Goal: Information Seeking & Learning: Find specific fact

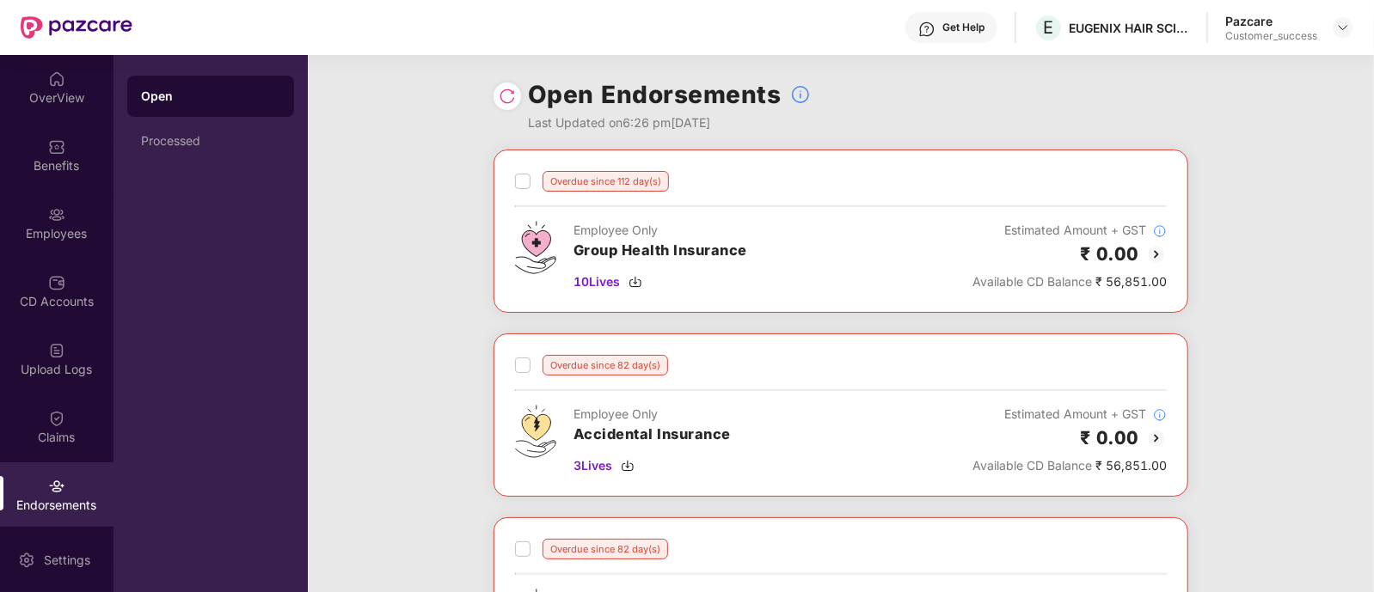
scroll to position [32, 0]
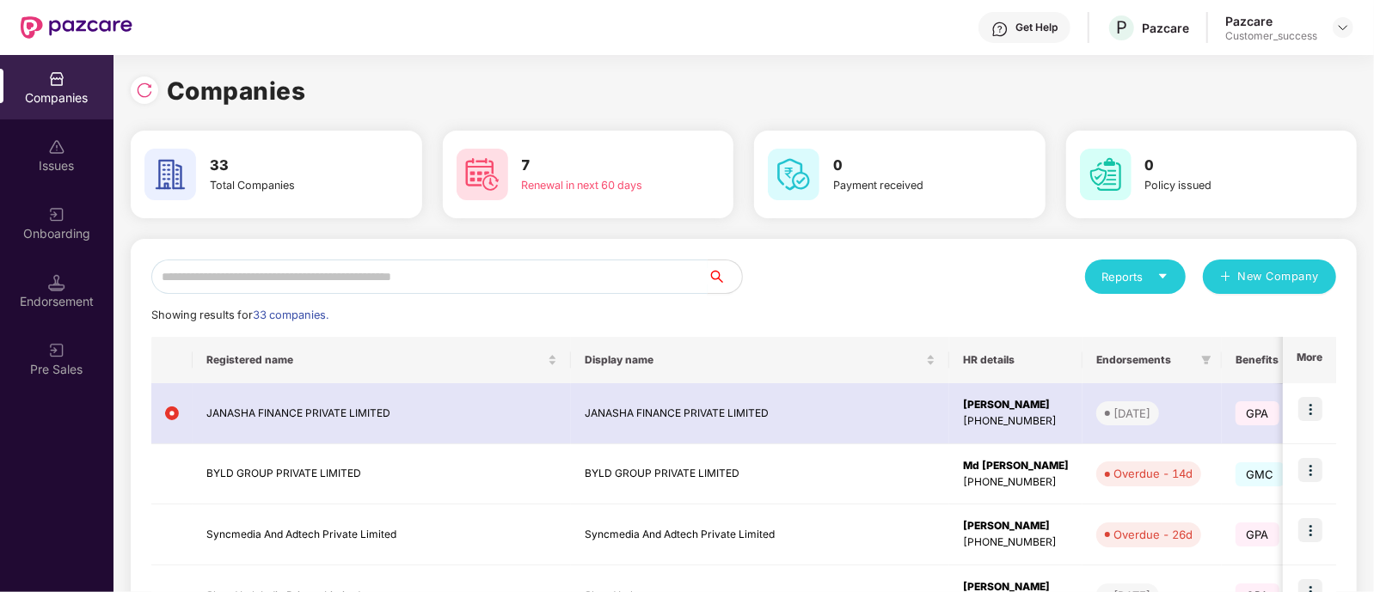
click at [546, 277] on input "text" at bounding box center [429, 277] width 556 height 34
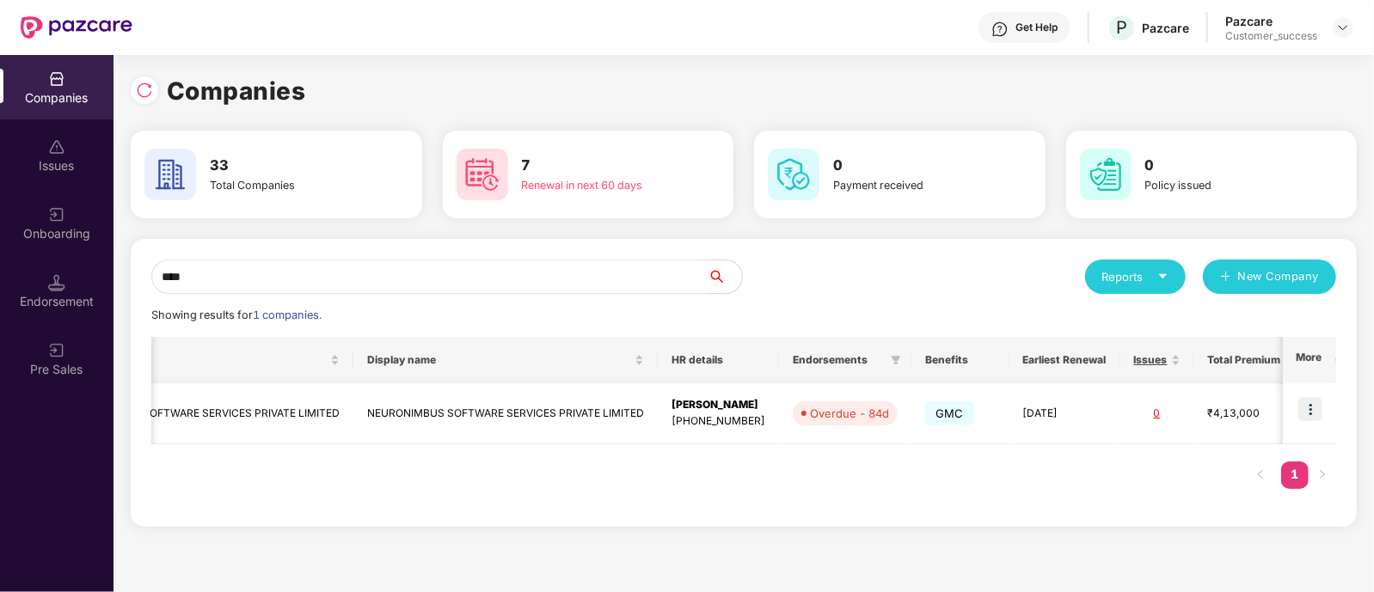
scroll to position [0, 100]
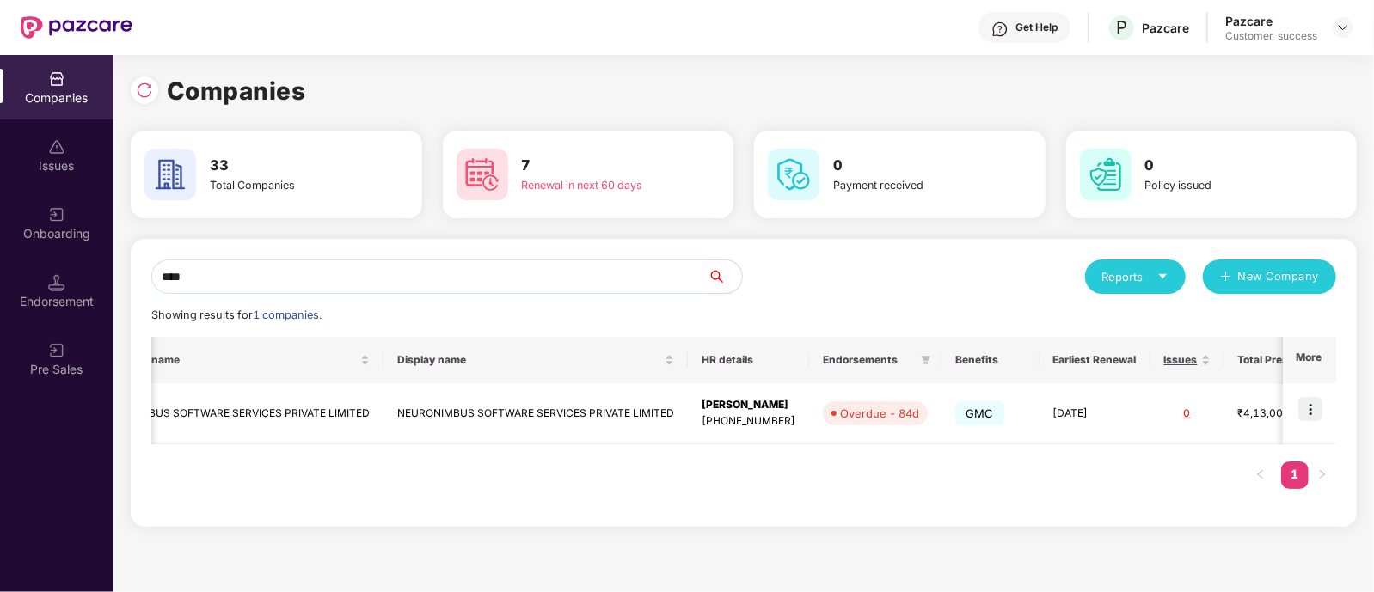
type input "****"
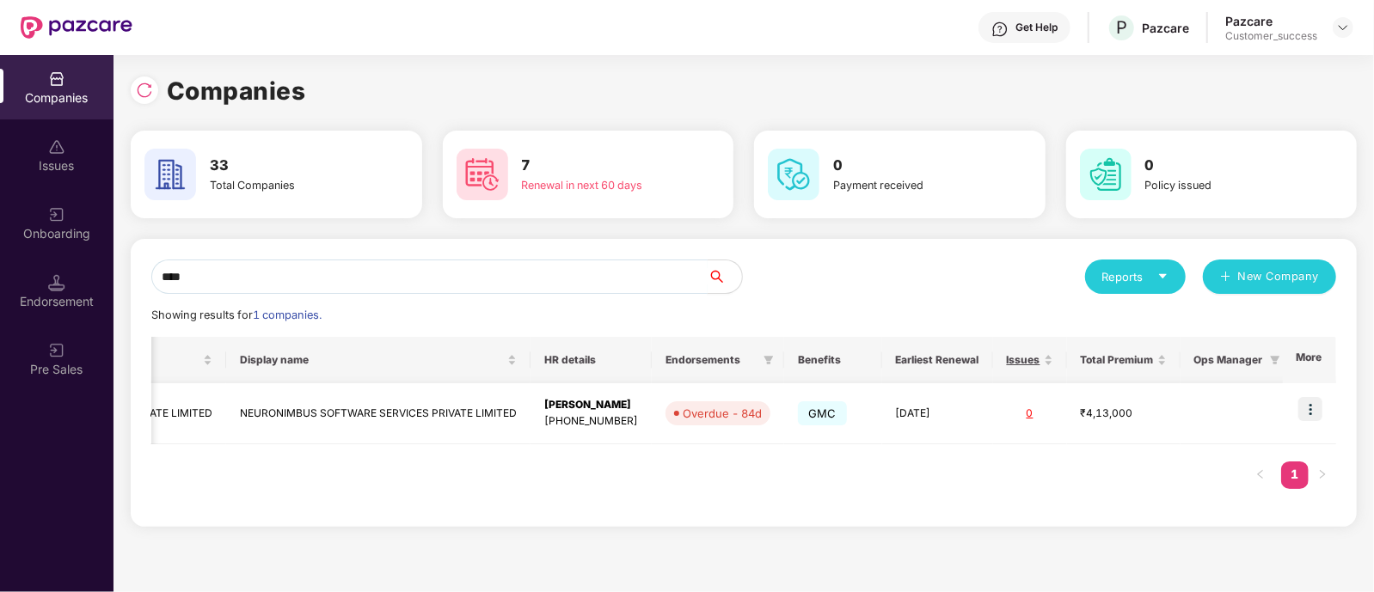
scroll to position [0, 0]
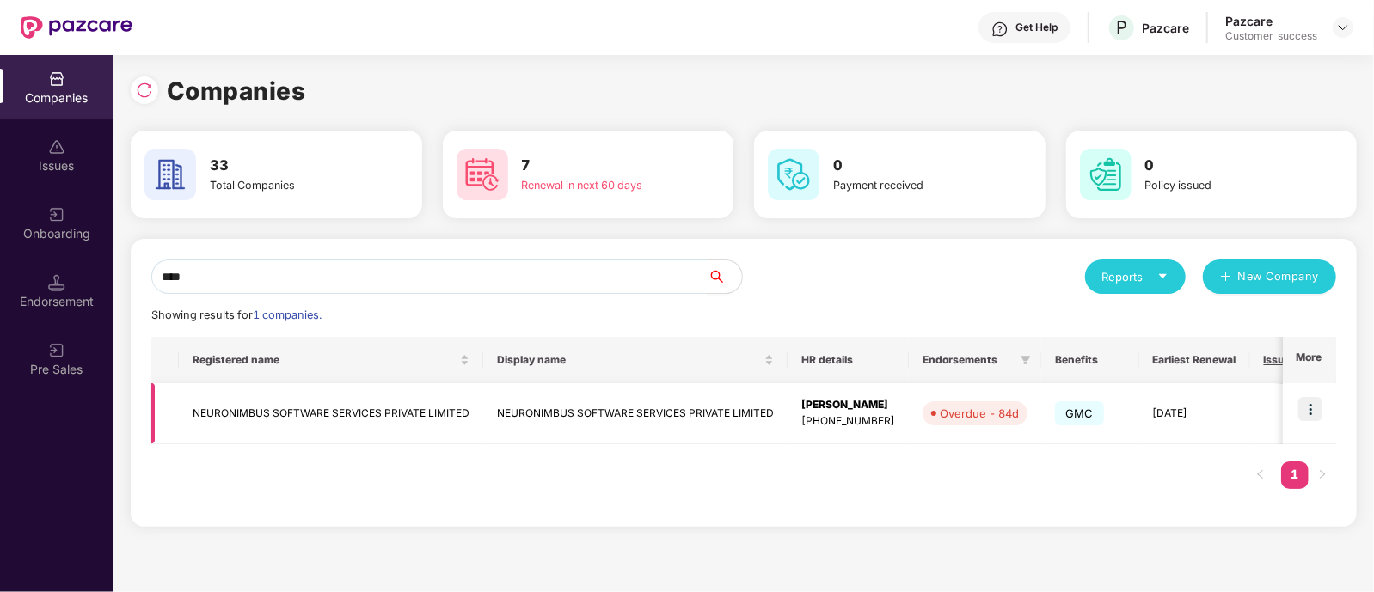
click at [1306, 409] on img at bounding box center [1310, 409] width 24 height 24
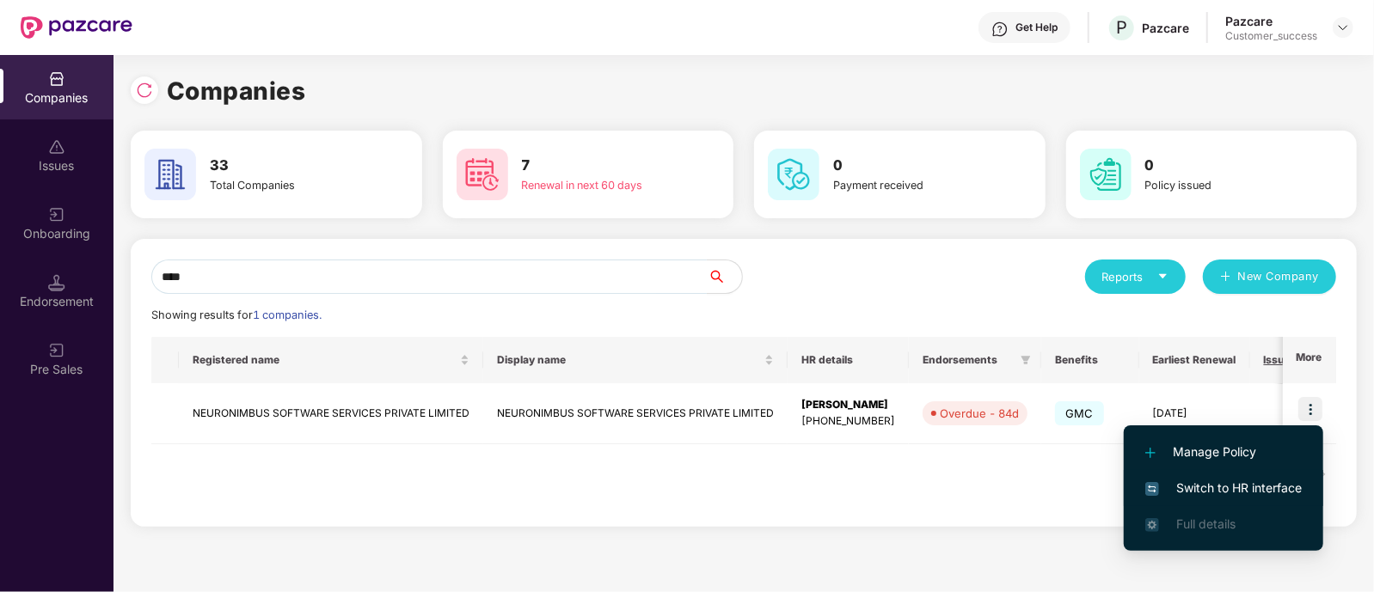
click at [1208, 479] on span "Switch to HR interface" at bounding box center [1223, 488] width 156 height 19
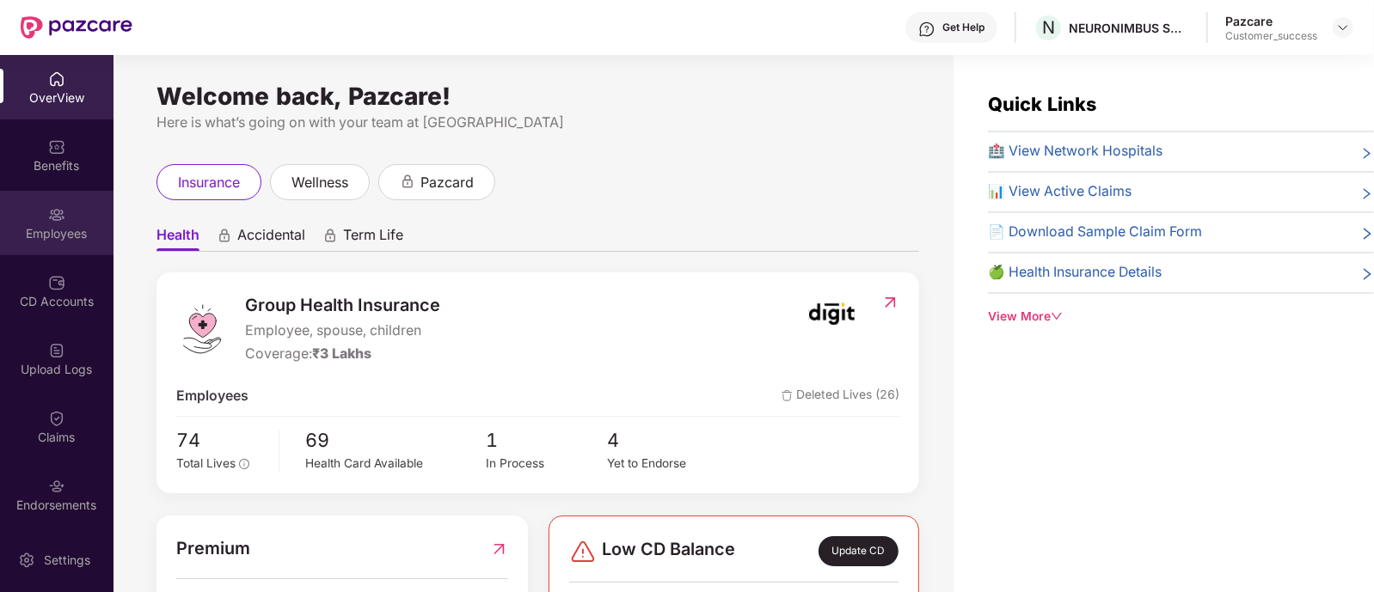
click at [58, 230] on div "Employees" at bounding box center [56, 233] width 113 height 17
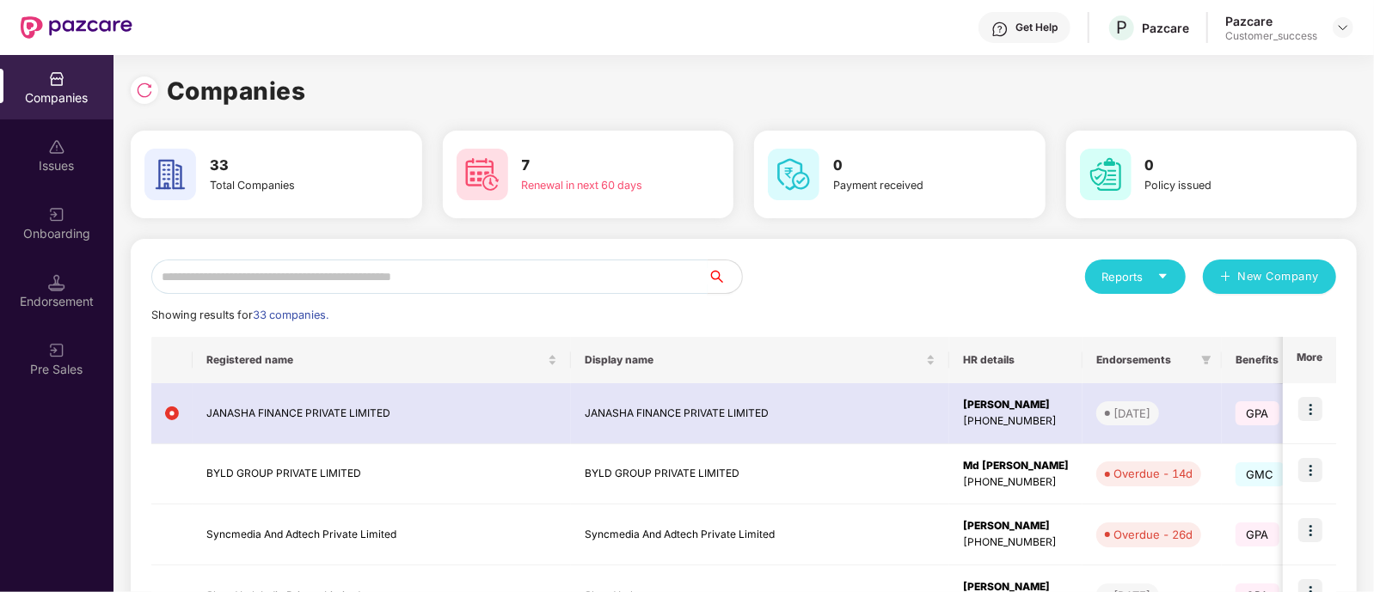
click at [554, 279] on input "text" at bounding box center [429, 277] width 556 height 34
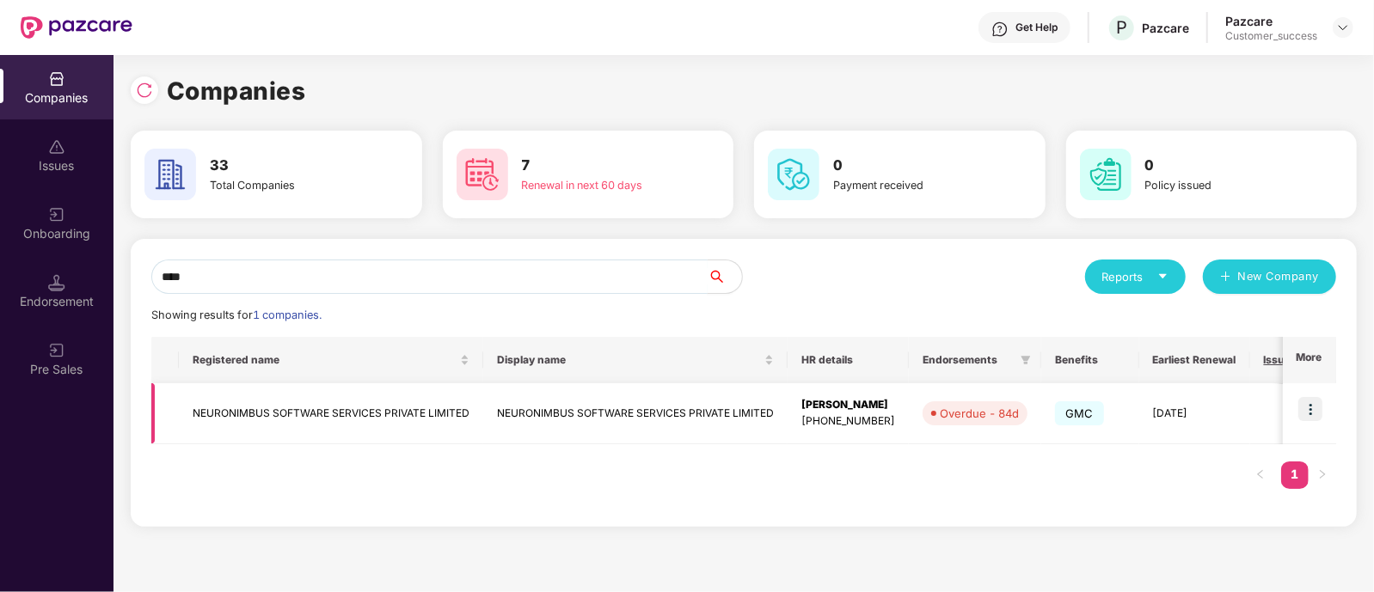
type input "****"
click at [1310, 406] on img at bounding box center [1310, 409] width 24 height 24
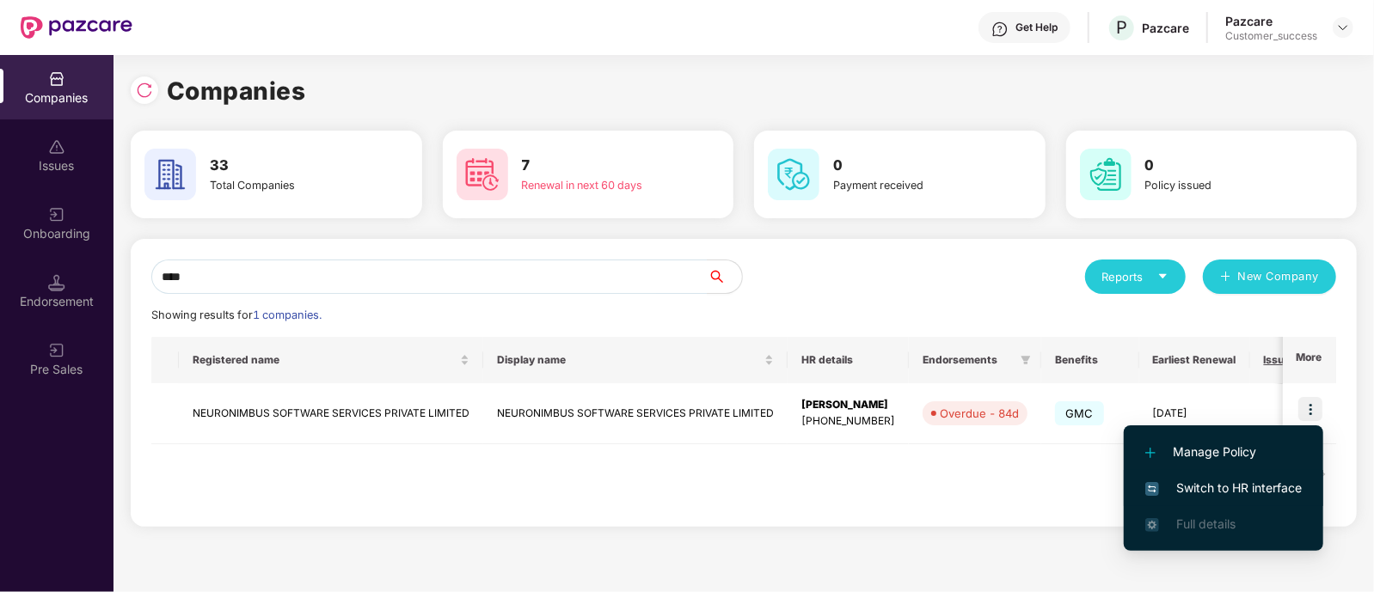
click at [1202, 481] on span "Switch to HR interface" at bounding box center [1223, 488] width 156 height 19
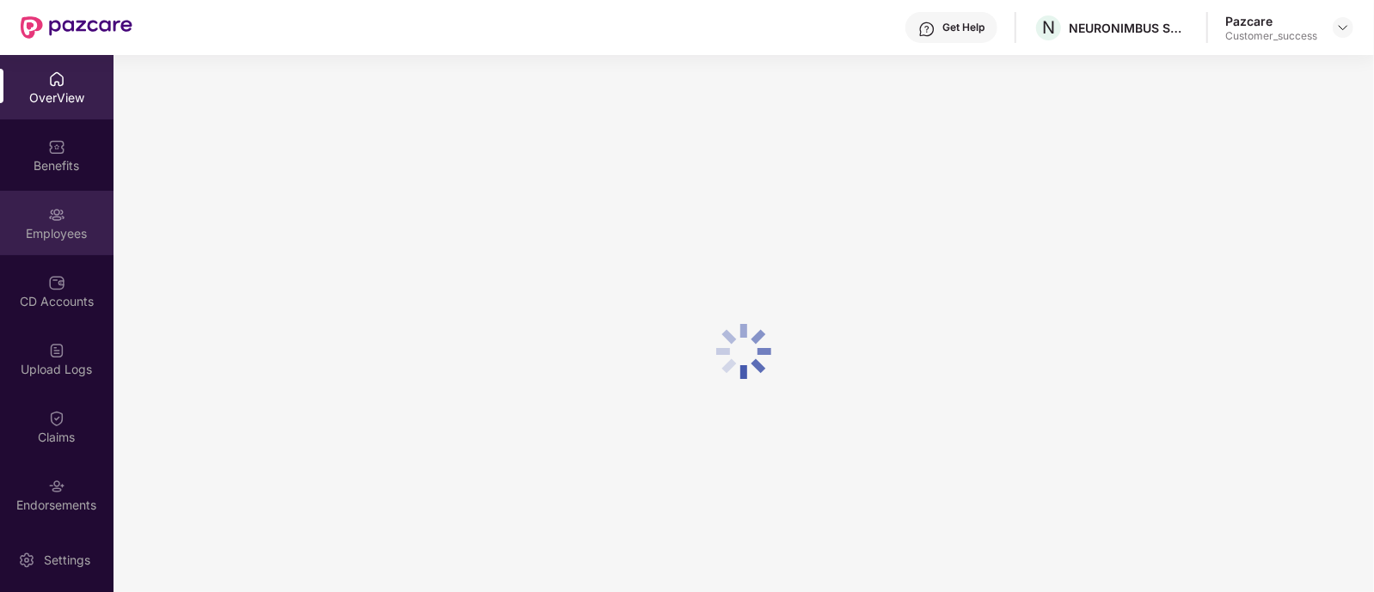
click at [60, 232] on div "Employees" at bounding box center [56, 233] width 113 height 17
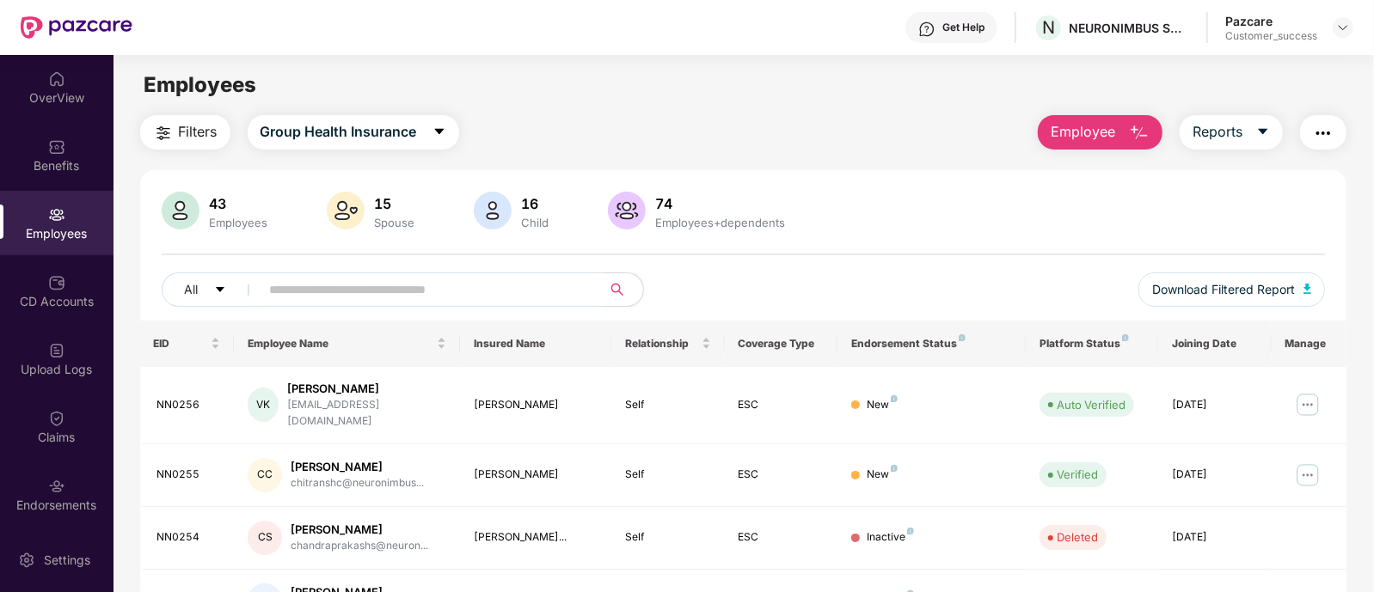
click at [346, 297] on input "text" at bounding box center [424, 290] width 309 height 26
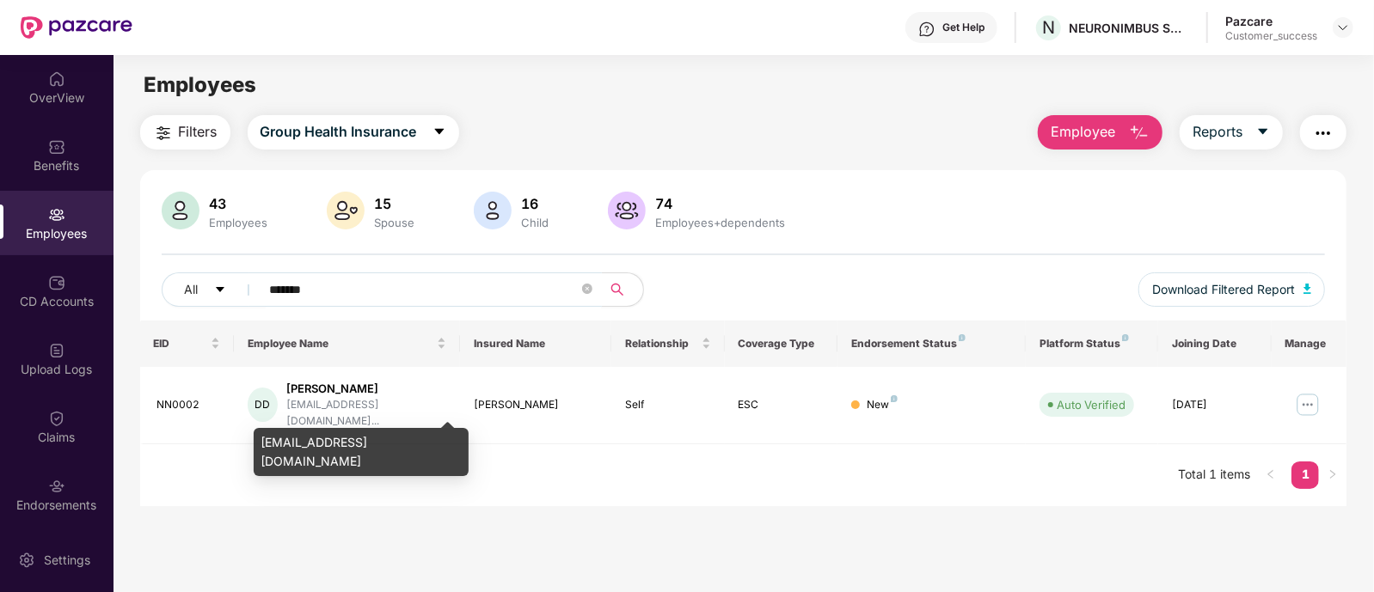
type input "*******"
drag, startPoint x: 419, startPoint y: 447, endPoint x: 258, endPoint y: 449, distance: 160.8
click at [258, 449] on div "[EMAIL_ADDRESS][DOMAIN_NAME]" at bounding box center [361, 452] width 215 height 48
copy div "[EMAIL_ADDRESS][DOMAIN_NAME]"
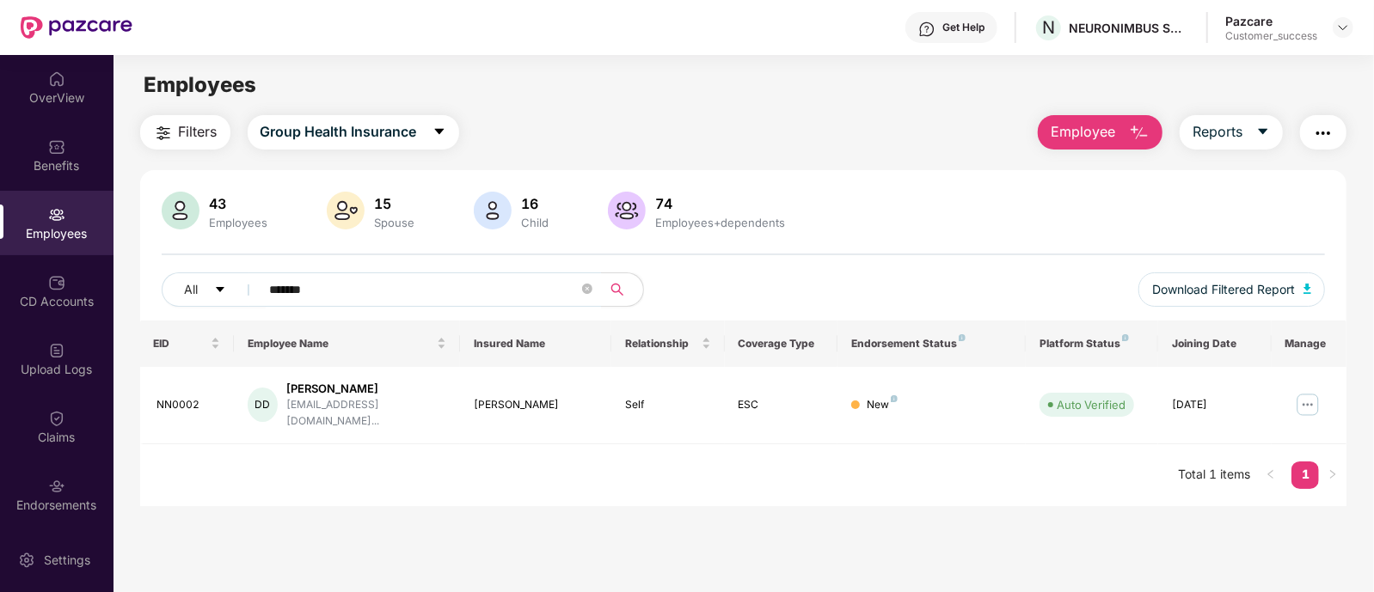
click at [591, 500] on main "Employees Filters Group Health Insurance Employee Reports 43 Employees 15 Spous…" at bounding box center [742, 351] width 1259 height 592
click at [582, 285] on icon "close-circle" at bounding box center [587, 289] width 10 height 10
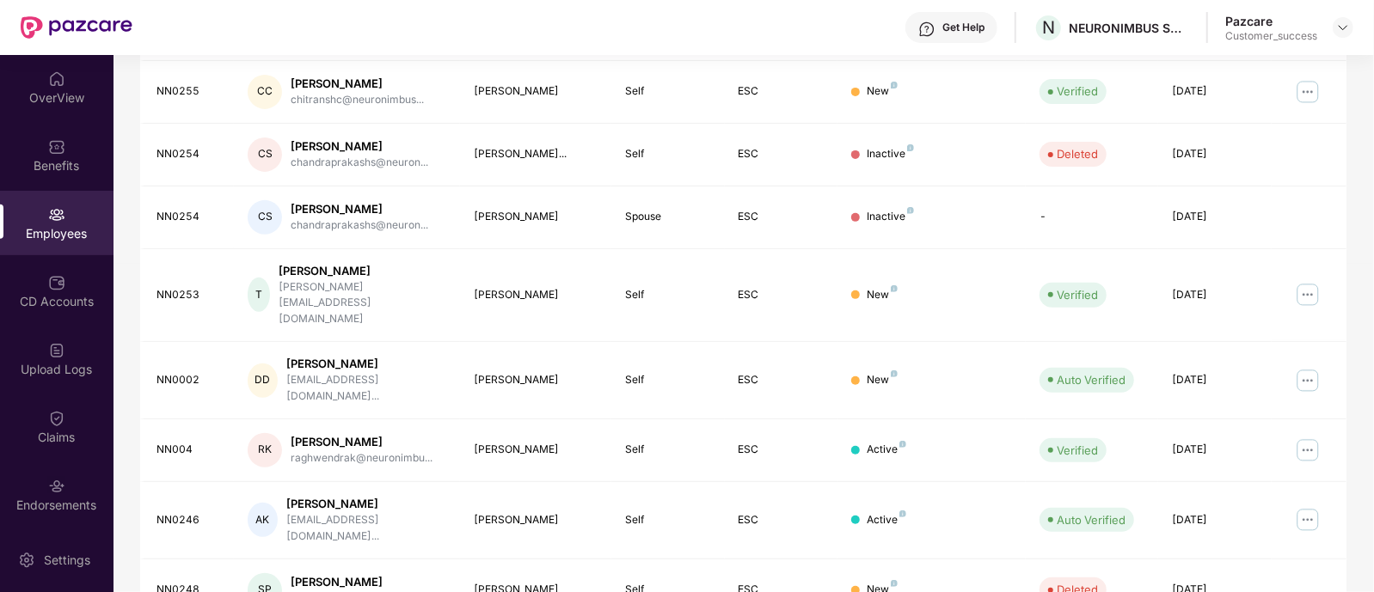
scroll to position [462, 0]
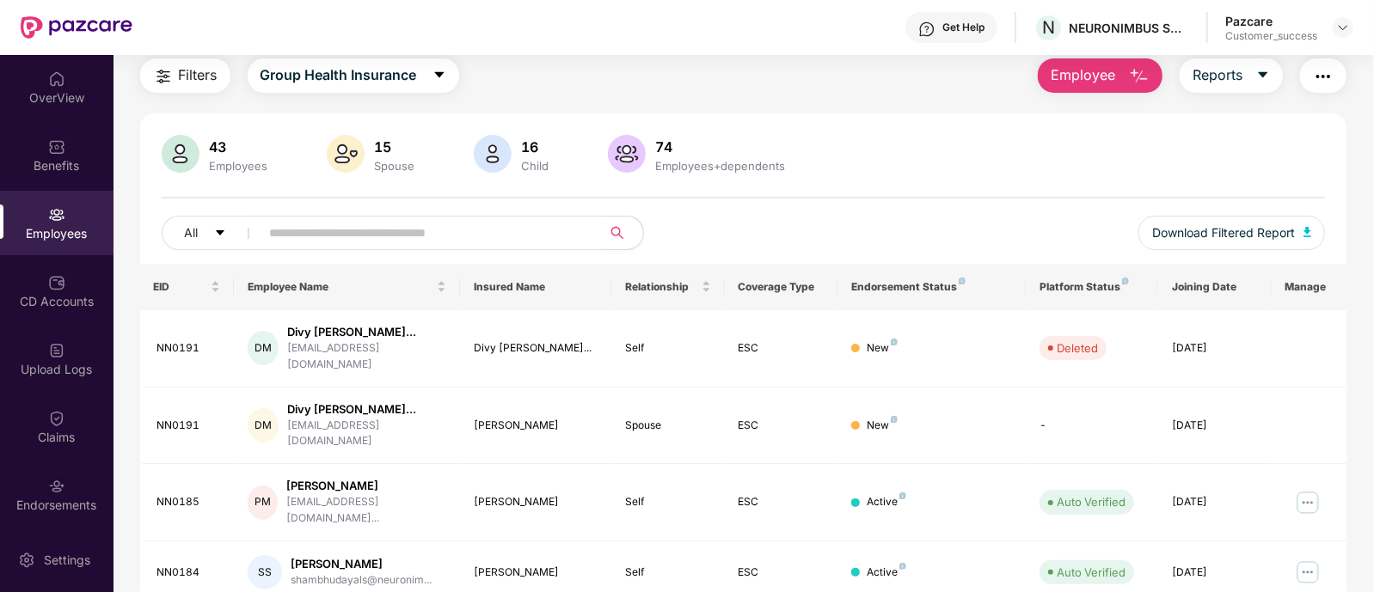
scroll to position [29, 0]
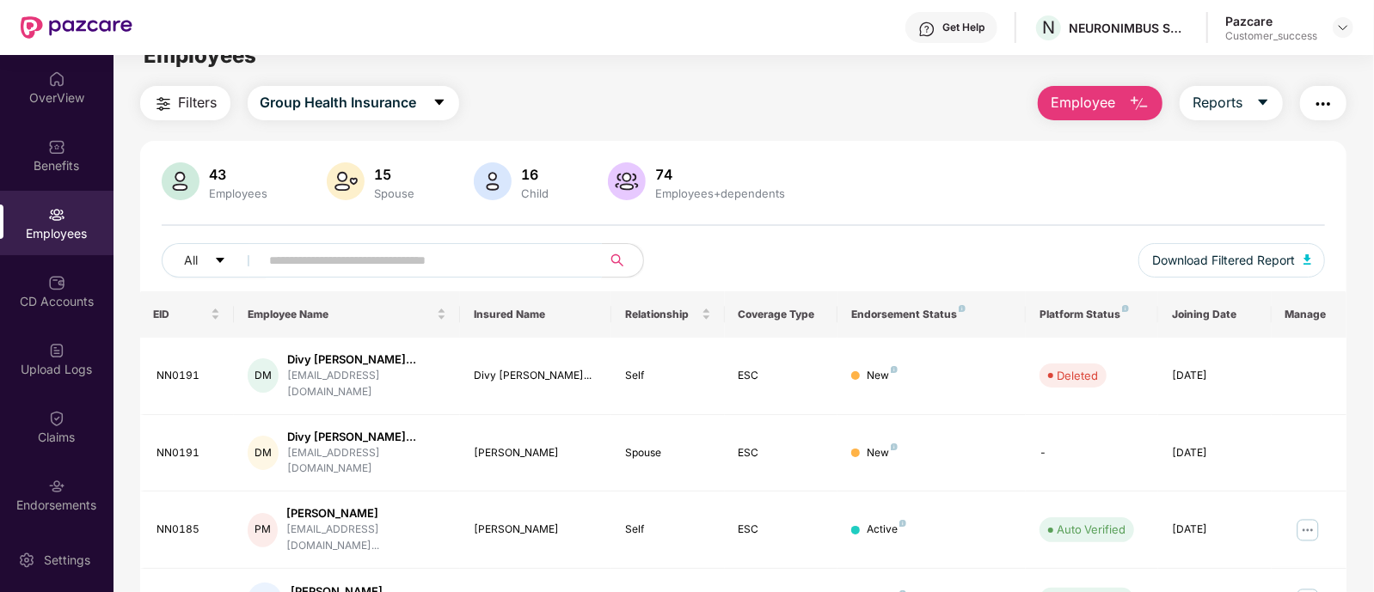
click at [469, 246] on span at bounding box center [425, 260] width 352 height 34
paste input "**********"
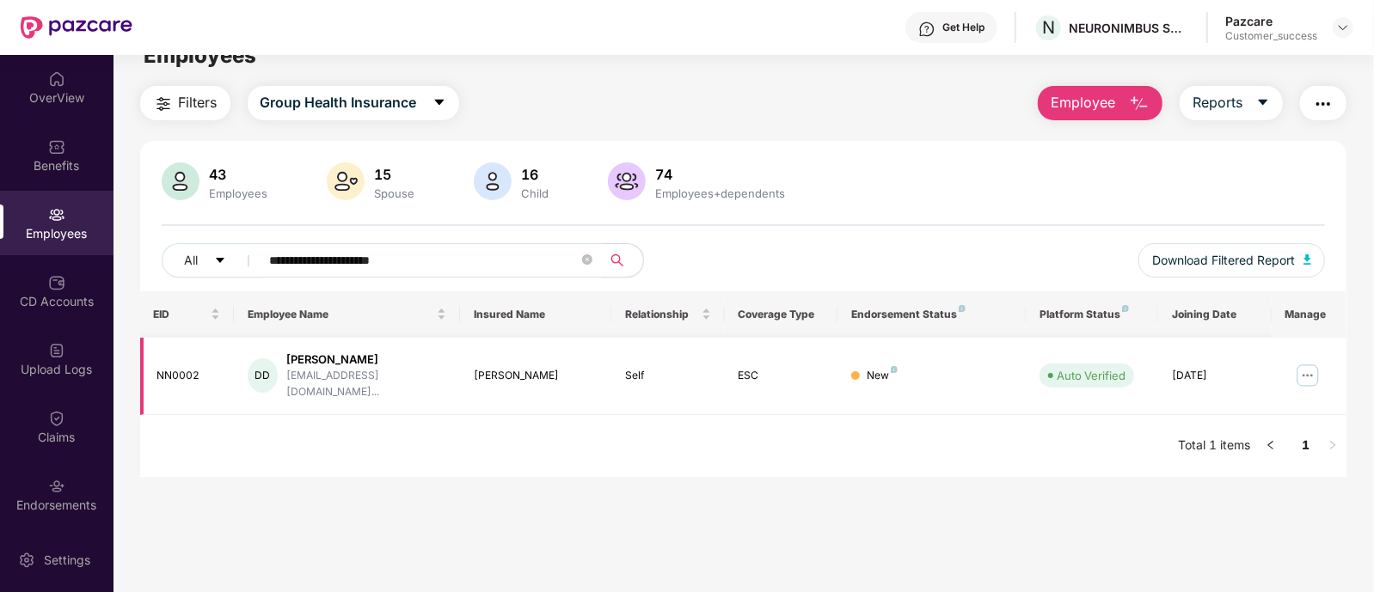
type input "**********"
click at [1300, 376] on img at bounding box center [1308, 376] width 28 height 28
click at [763, 565] on main "**********" at bounding box center [742, 322] width 1259 height 592
click at [52, 172] on div "Benefits" at bounding box center [56, 165] width 113 height 17
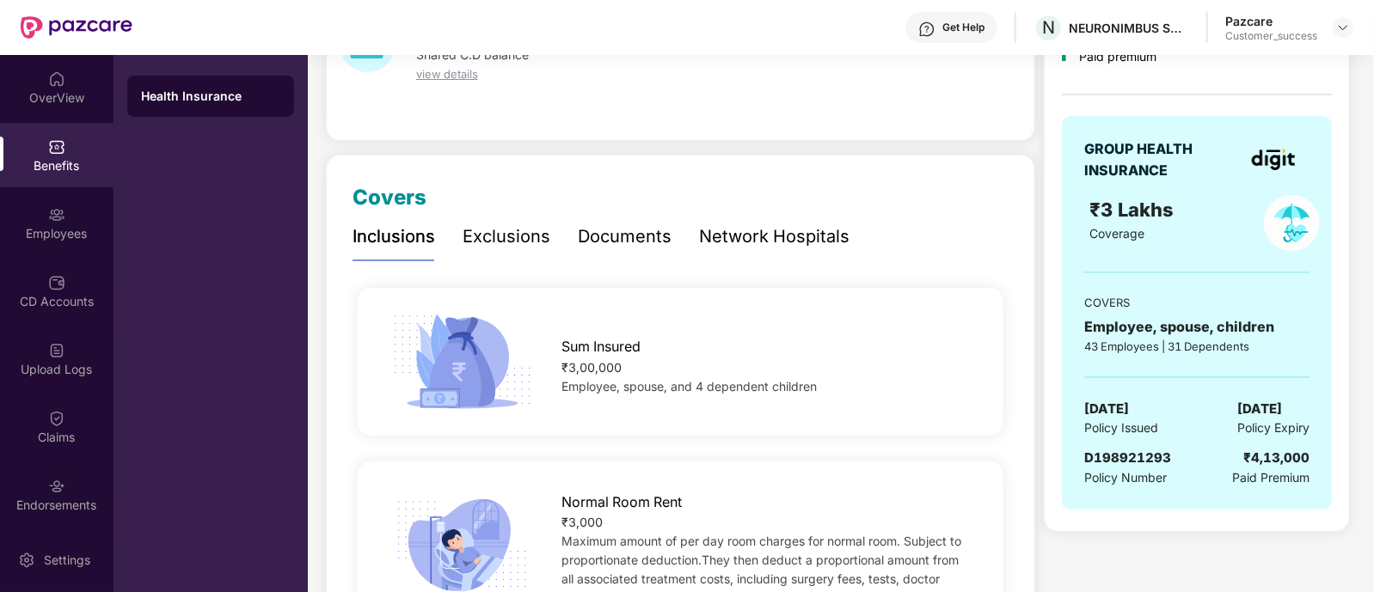
scroll to position [0, 0]
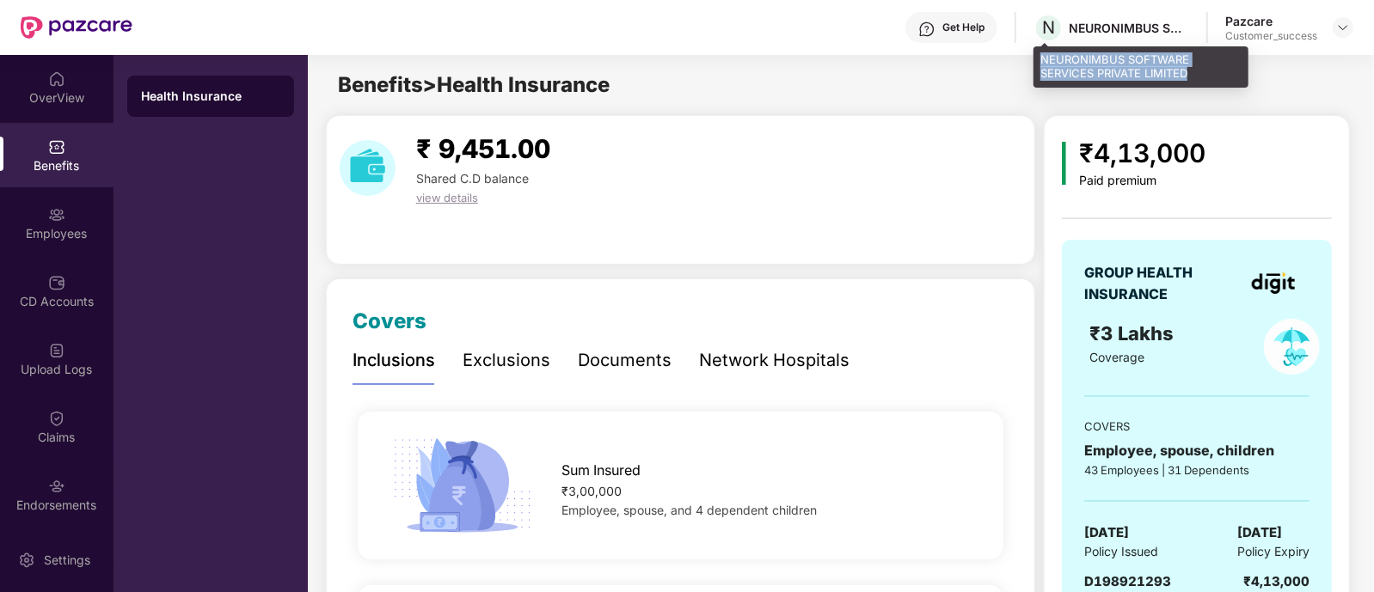
drag, startPoint x: 1195, startPoint y: 73, endPoint x: 1044, endPoint y: 62, distance: 150.9
click at [1044, 62] on div "NEURONIMBUS SOFTWARE SERVICES PRIVATE LIMITED" at bounding box center [1140, 66] width 215 height 40
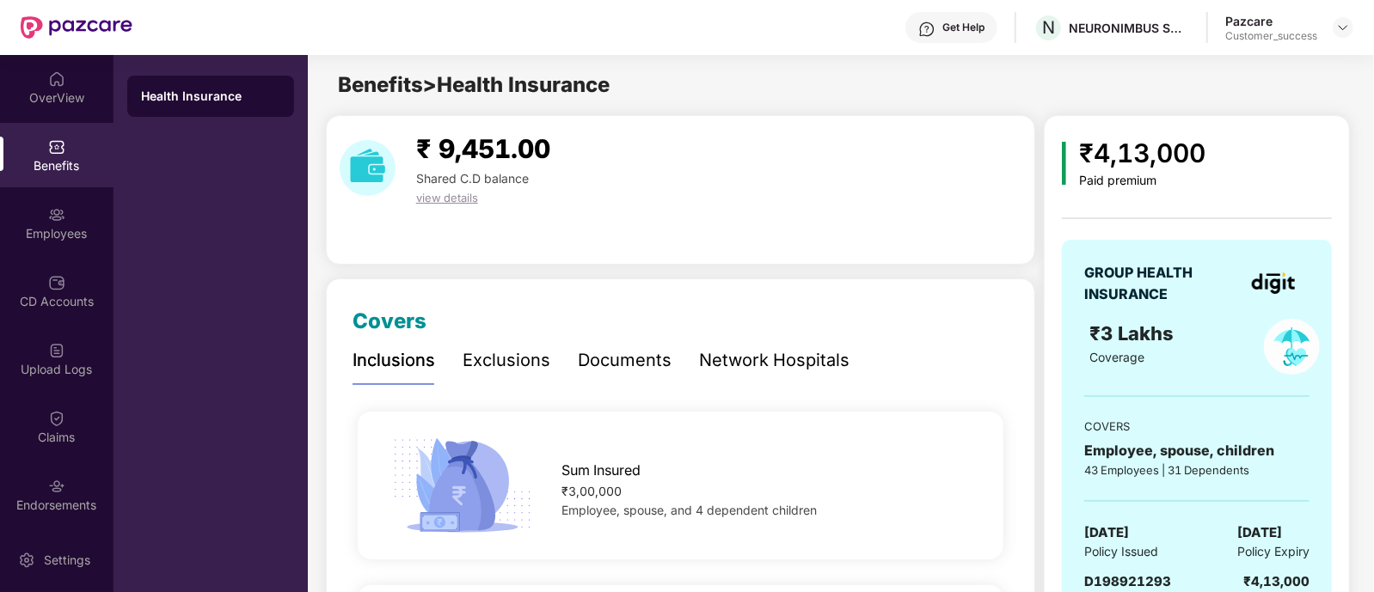
click at [616, 357] on div "Documents" at bounding box center [625, 360] width 94 height 27
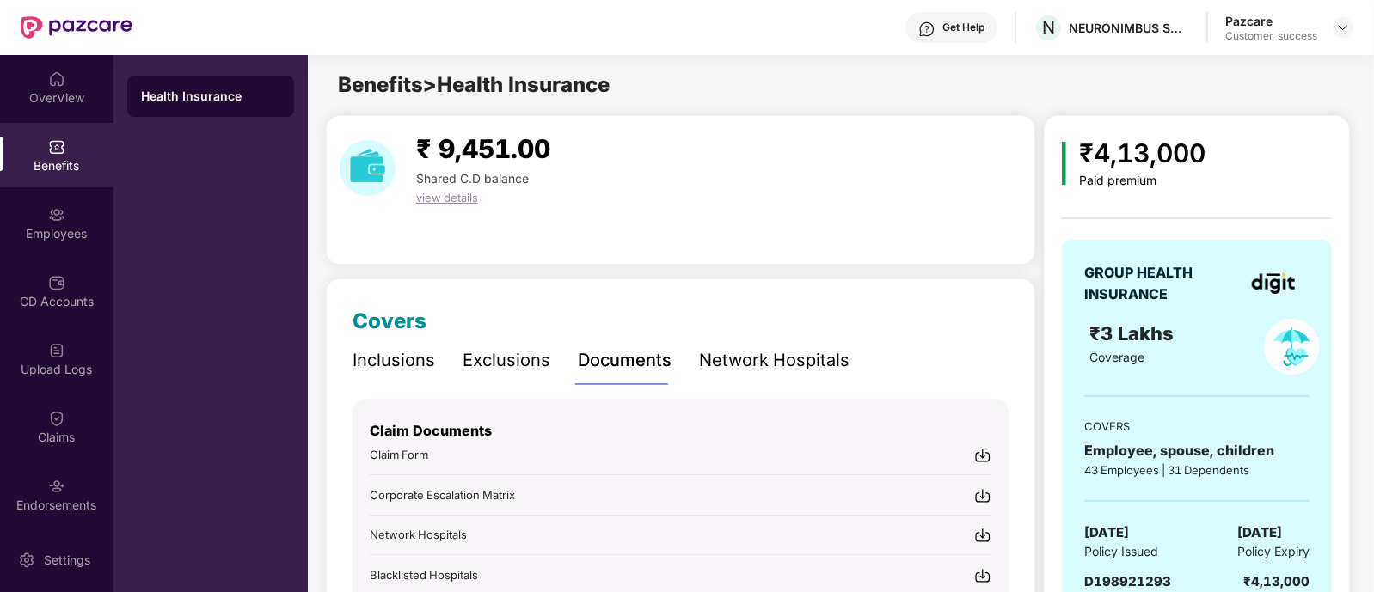
scroll to position [206, 0]
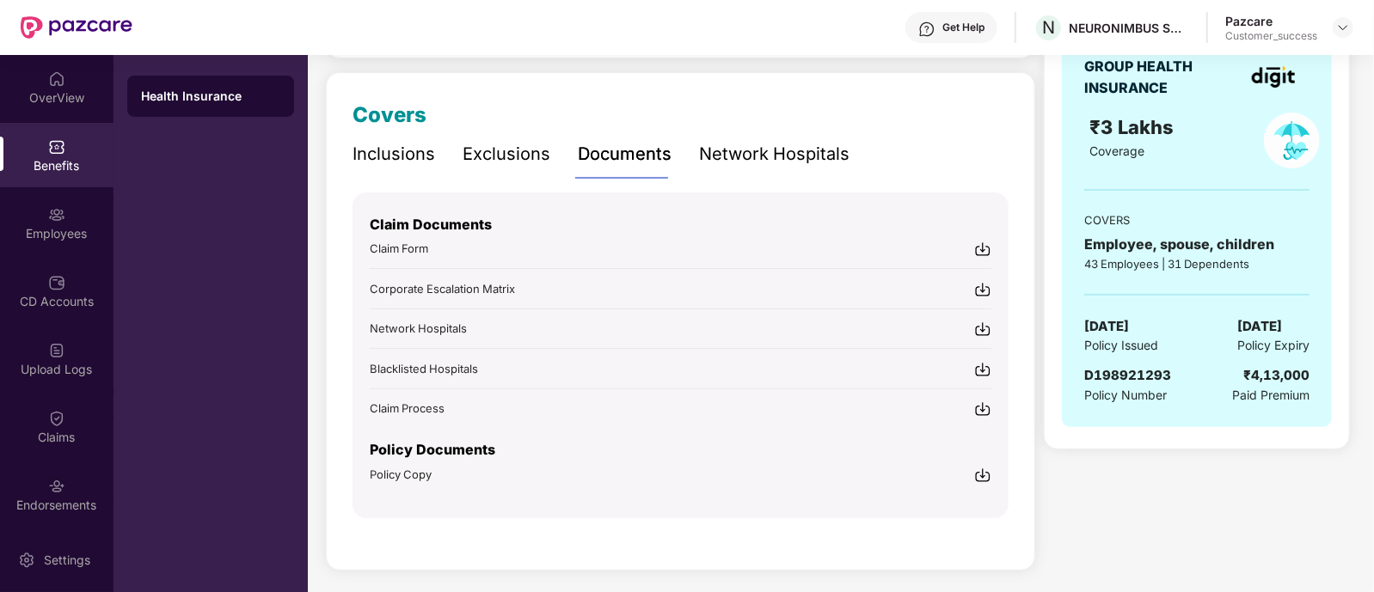
click at [985, 470] on img at bounding box center [982, 475] width 17 height 17
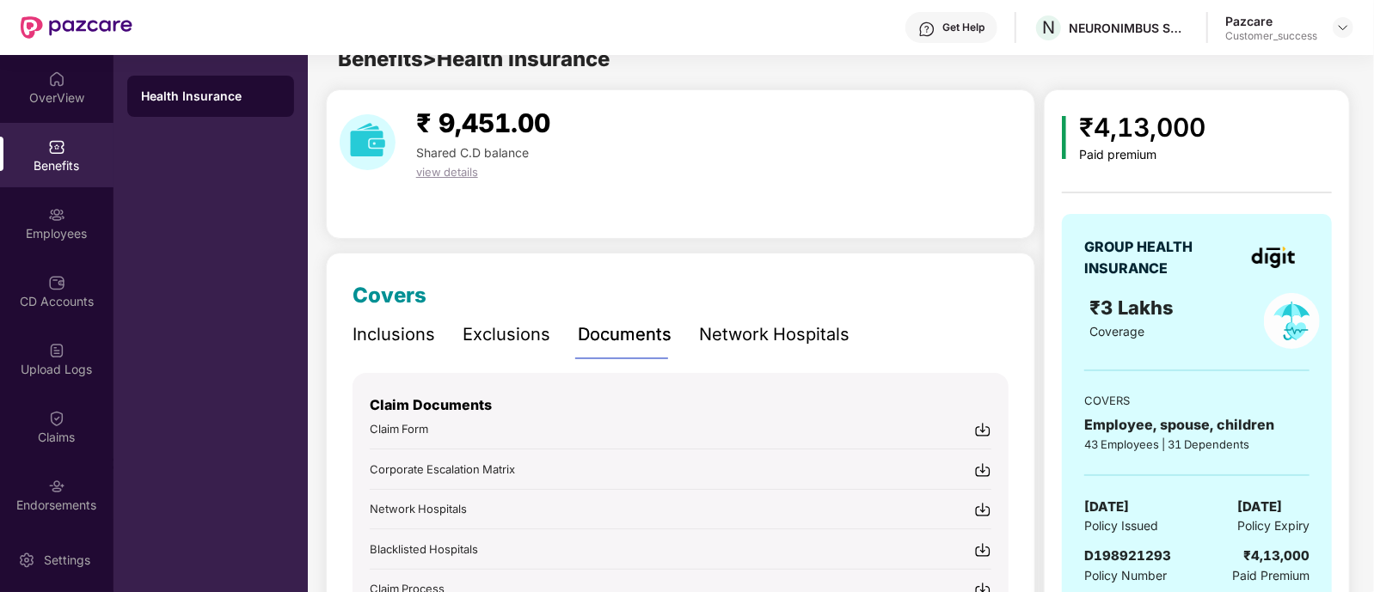
scroll to position [0, 0]
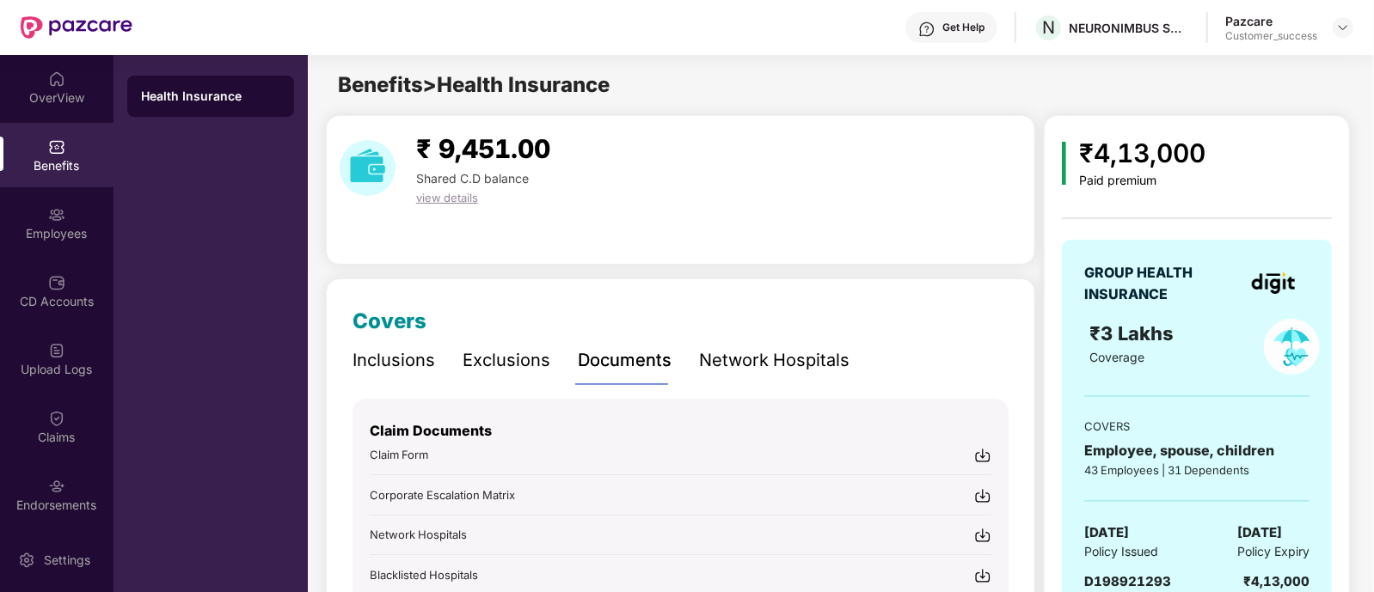
click at [441, 8] on div "Get Help N NEURONIMBUS SOFTWARE SERVICES PRIVATE LIMITED Pazcare Customer_succe…" at bounding box center [742, 27] width 1221 height 55
click at [60, 491] on img at bounding box center [56, 486] width 17 height 17
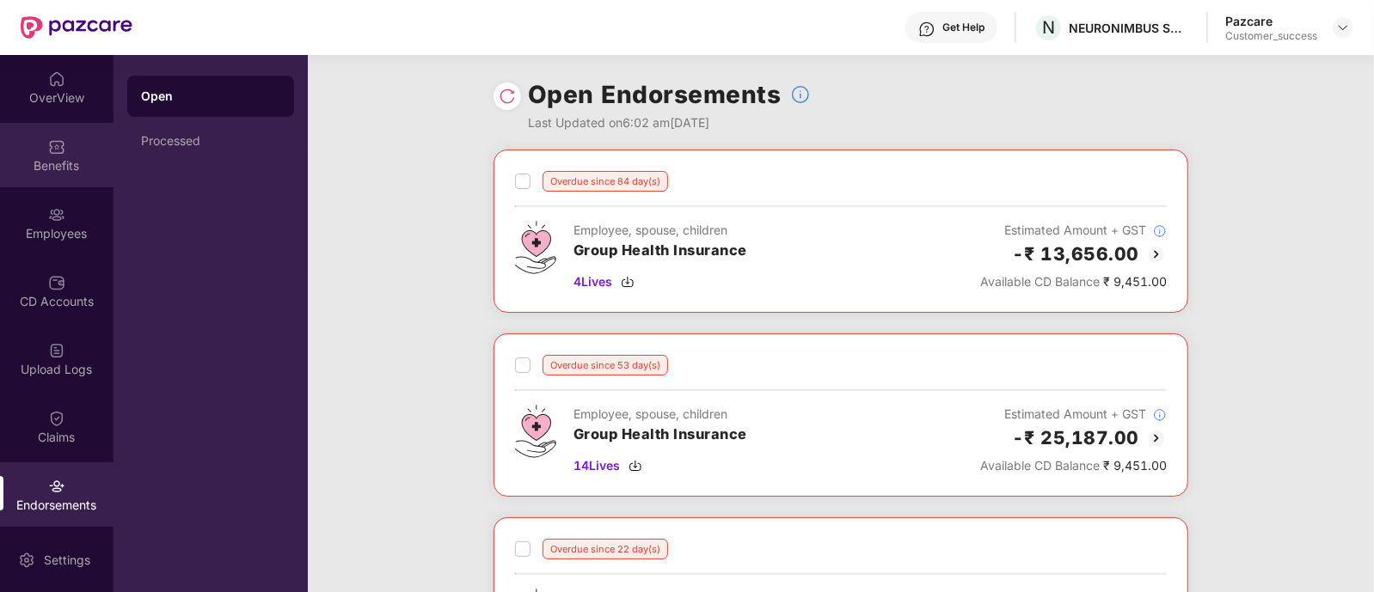
click at [66, 152] on div "Benefits" at bounding box center [56, 155] width 113 height 64
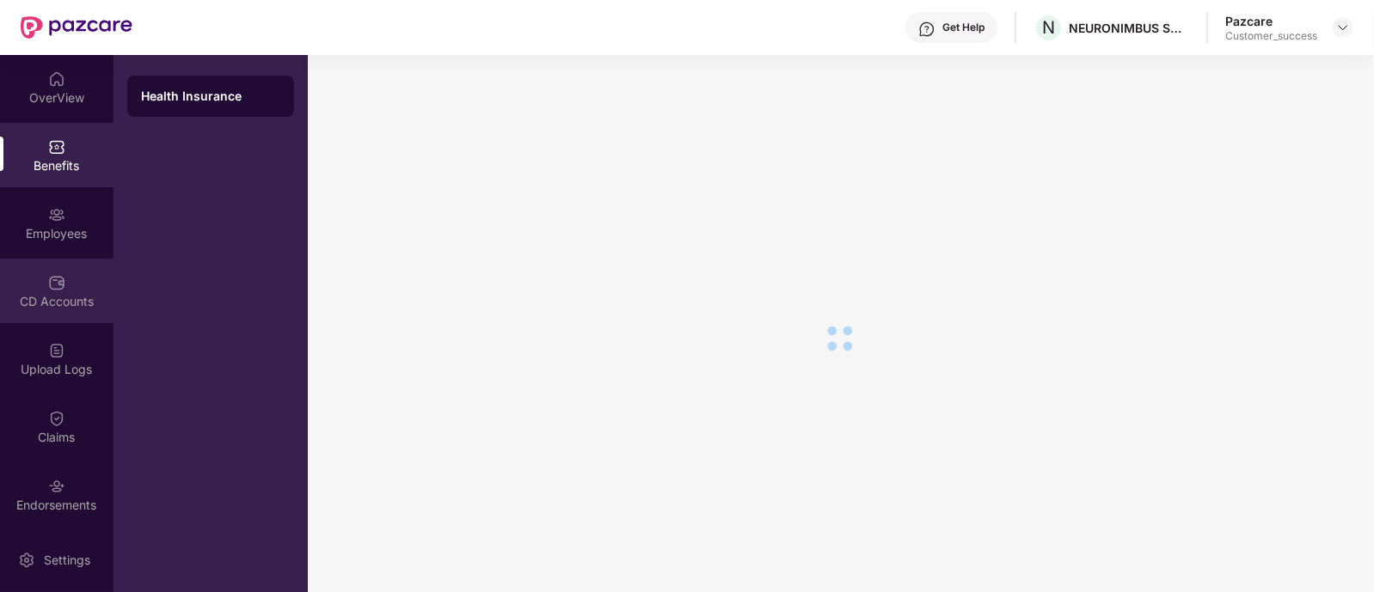
click at [69, 276] on div "CD Accounts" at bounding box center [56, 291] width 113 height 64
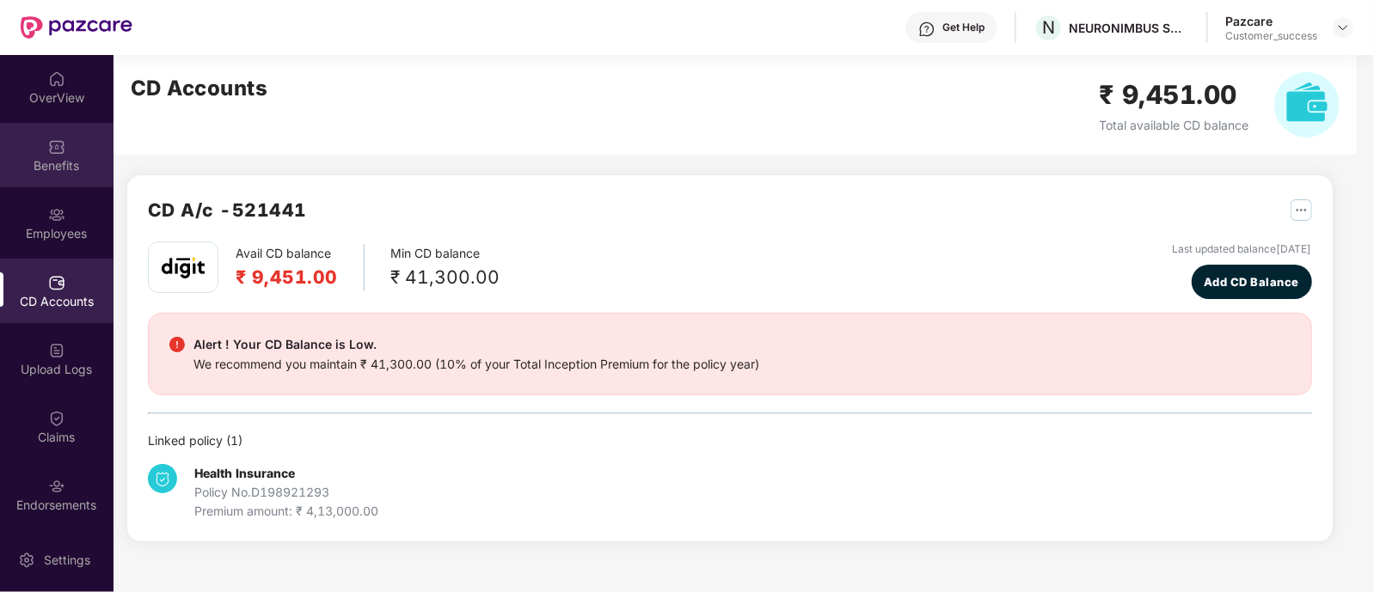
click at [70, 173] on div "Benefits" at bounding box center [56, 165] width 113 height 17
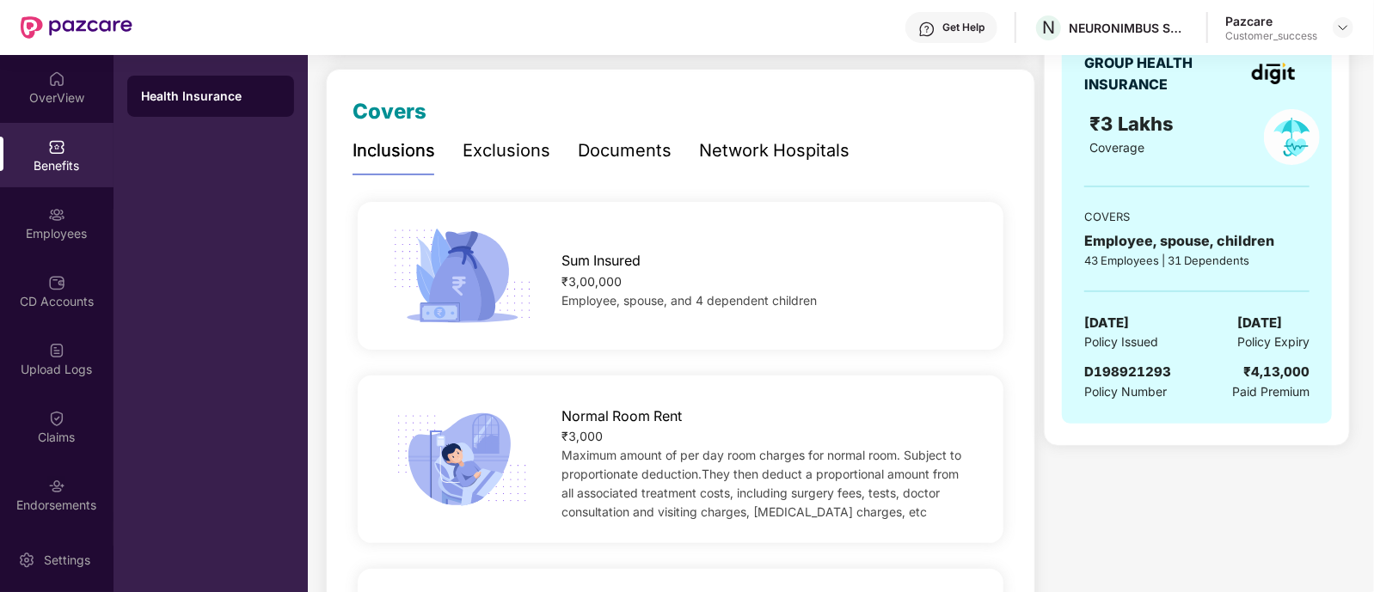
scroll to position [210, 0]
click at [1106, 371] on span "D198921293" at bounding box center [1127, 372] width 87 height 16
copy span "D198921293"
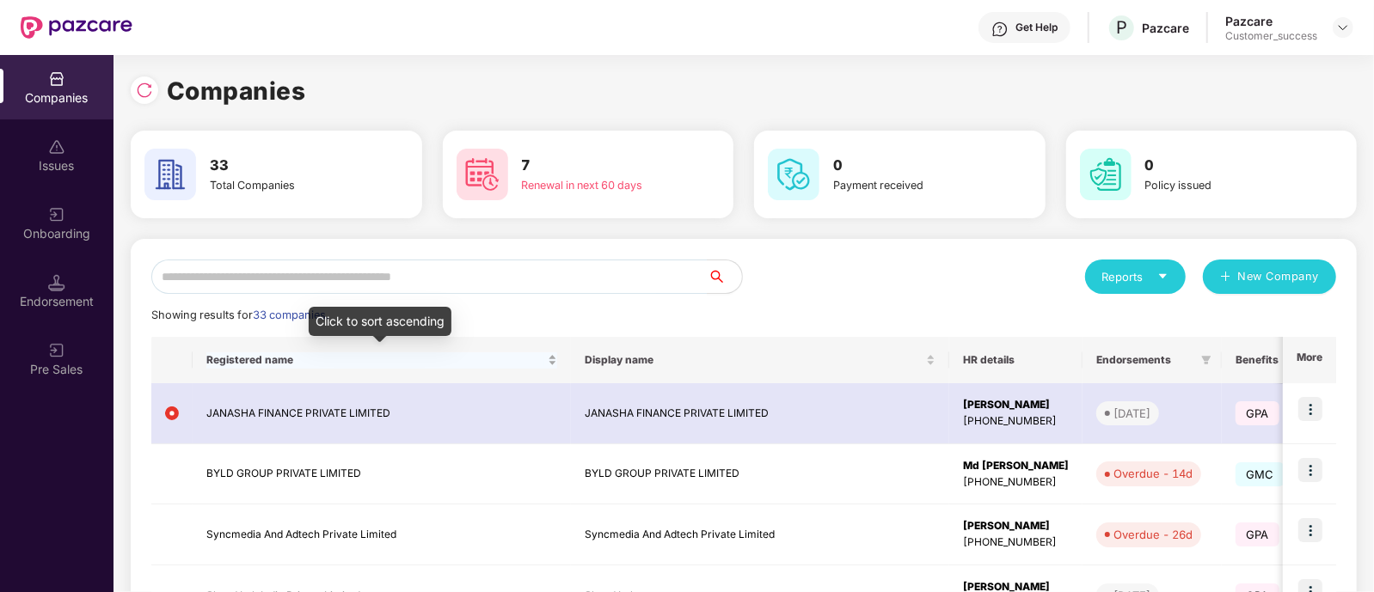
click at [277, 353] on span "Registered name" at bounding box center [375, 360] width 338 height 14
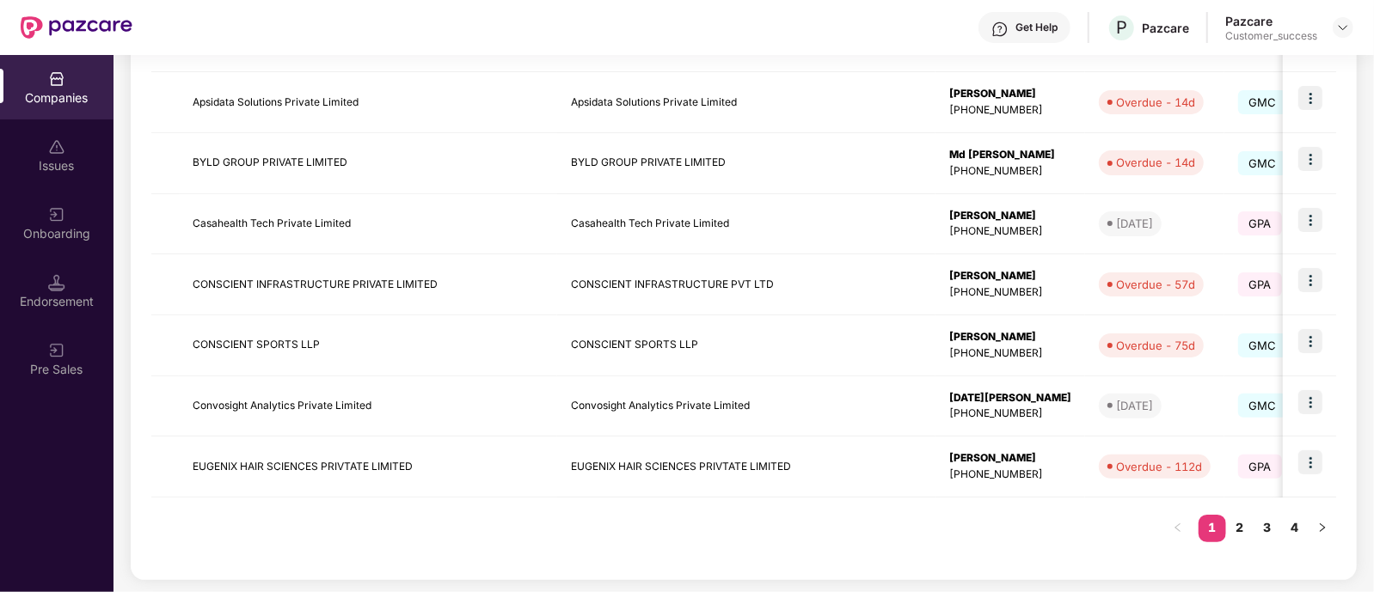
scroll to position [0, 0]
